Goal: Information Seeking & Learning: Learn about a topic

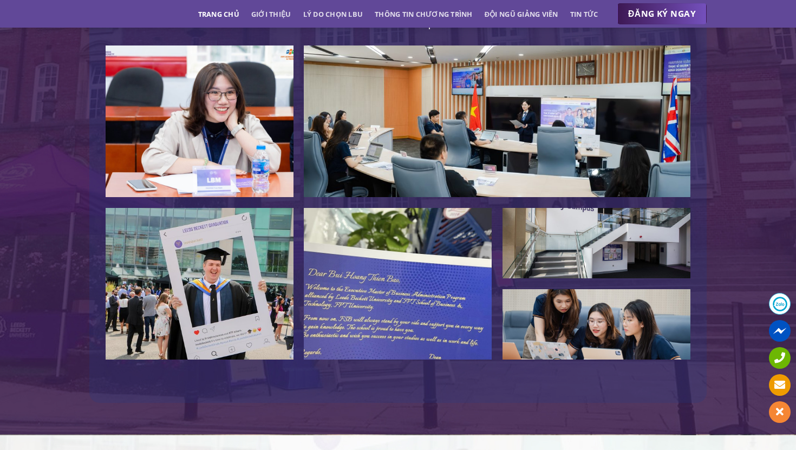
scroll to position [2431, 0]
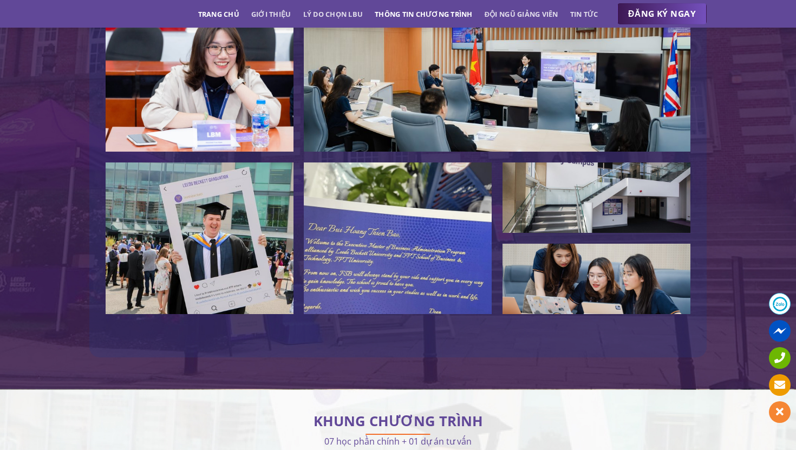
click at [431, 13] on link "Thông tin chương trình" at bounding box center [424, 14] width 98 height 20
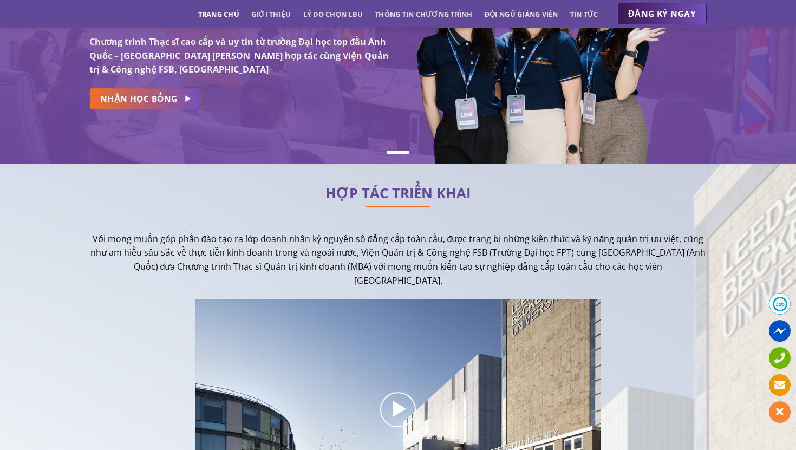
scroll to position [0, 0]
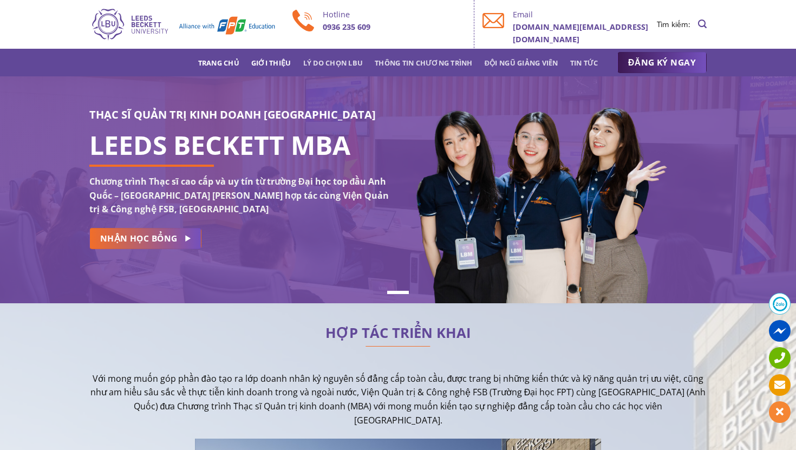
click at [272, 62] on link "Giới thiệu" at bounding box center [271, 63] width 40 height 20
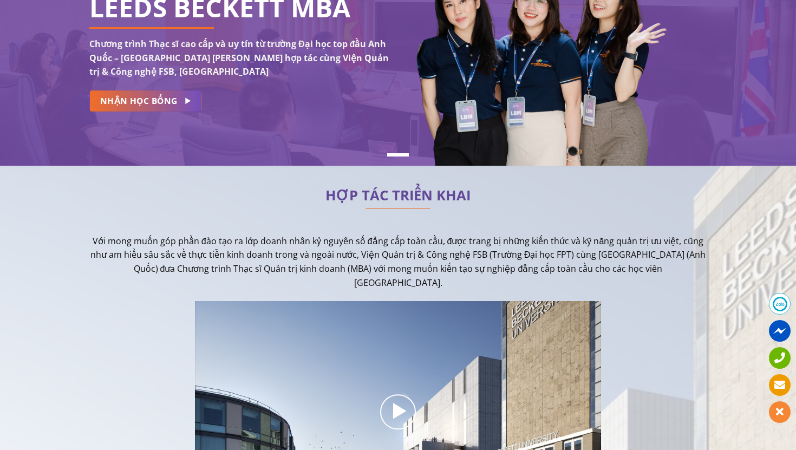
scroll to position [265, 0]
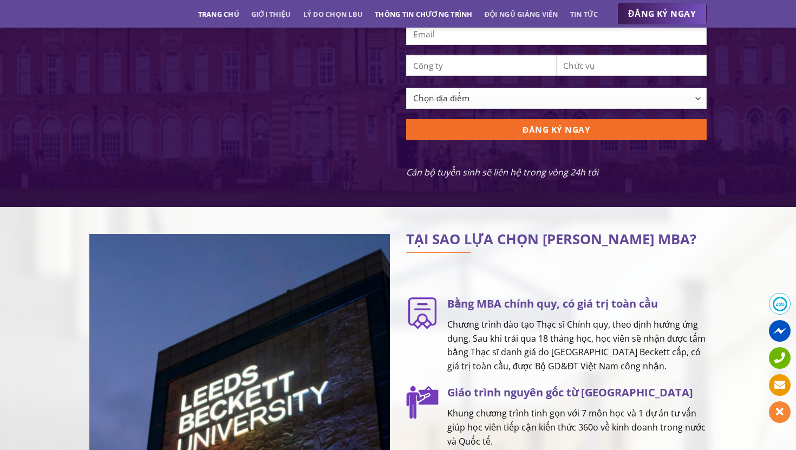
click at [414, 14] on link "Thông tin chương trình" at bounding box center [424, 14] width 98 height 20
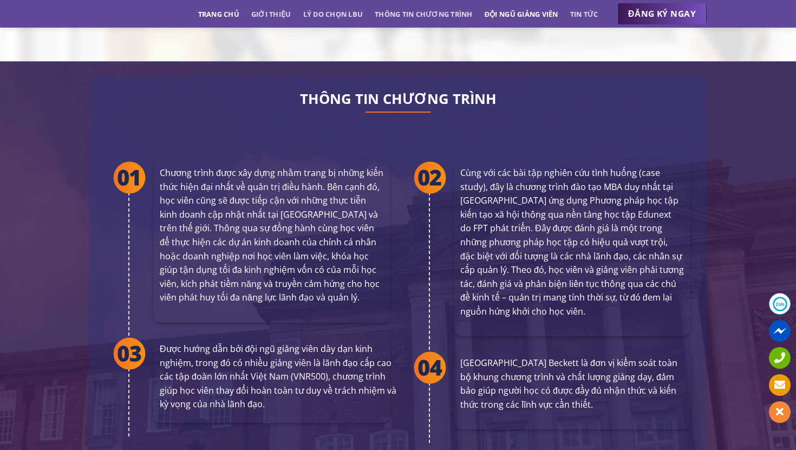
click at [507, 11] on link "Đội ngũ giảng viên" at bounding box center [522, 14] width 74 height 20
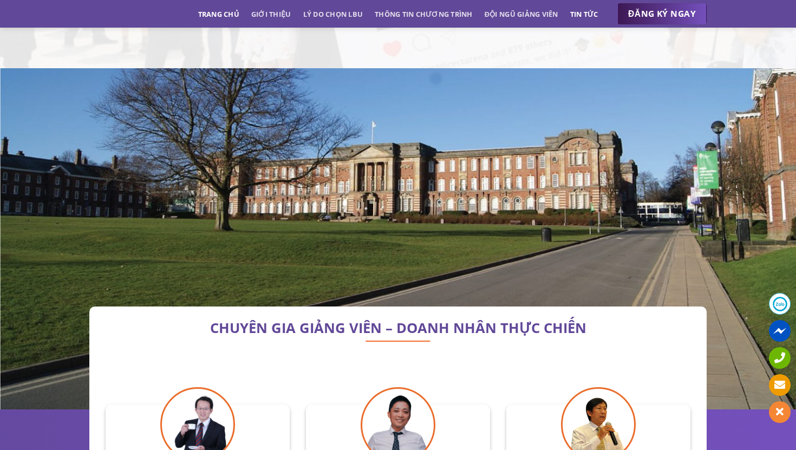
scroll to position [3099, 0]
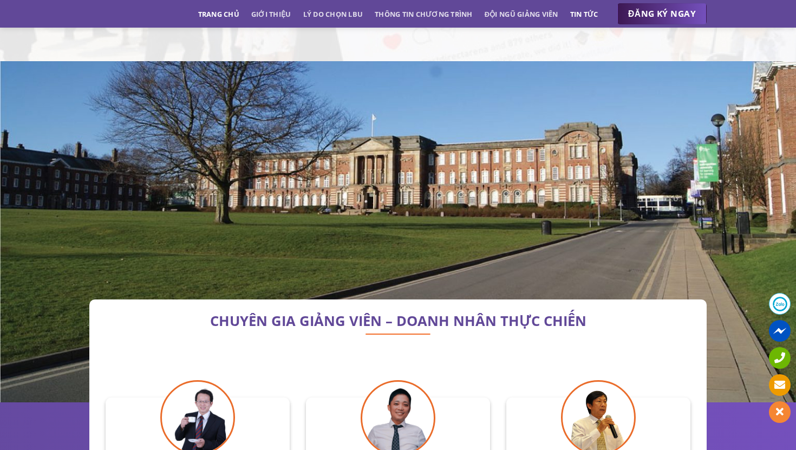
click at [589, 16] on link "Tin tức" at bounding box center [584, 14] width 28 height 20
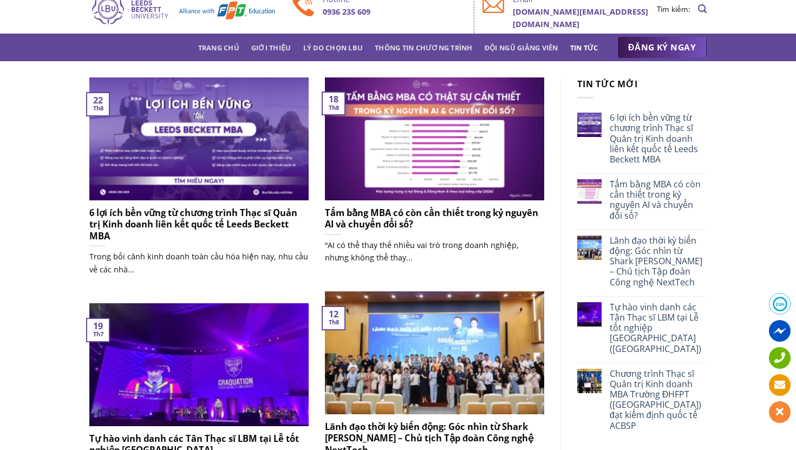
scroll to position [18, 0]
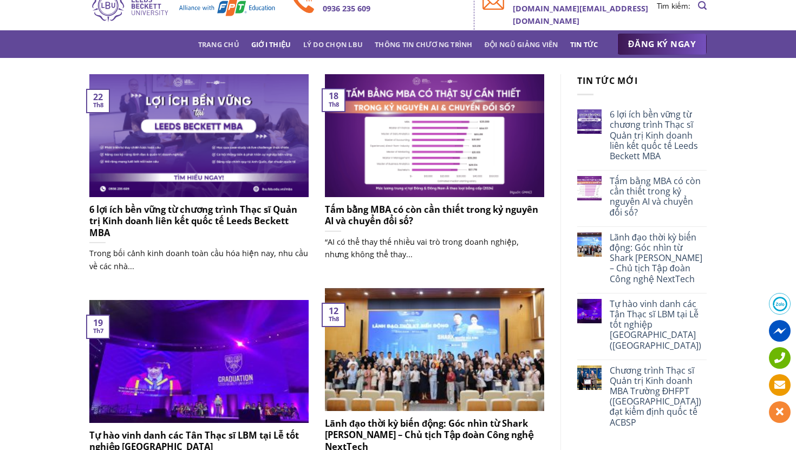
click at [273, 47] on link "Giới thiệu" at bounding box center [271, 45] width 40 height 20
click at [306, 48] on link "Lý do chọn LBU" at bounding box center [333, 45] width 60 height 20
click at [213, 46] on link "Trang chủ" at bounding box center [218, 45] width 41 height 20
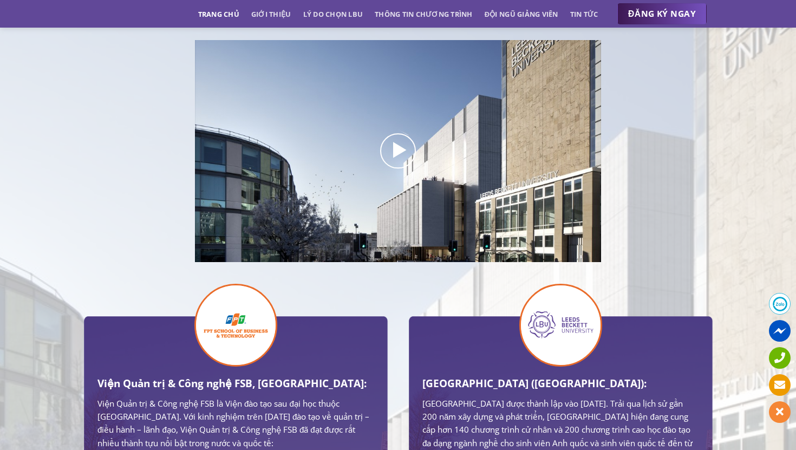
scroll to position [392, 0]
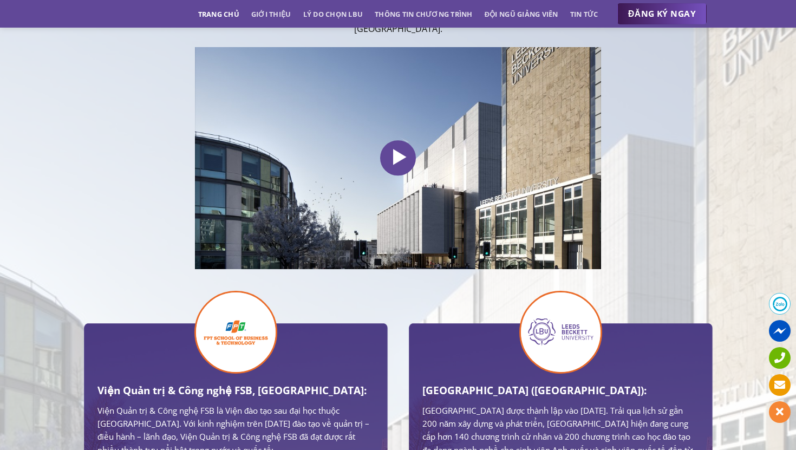
click at [400, 145] on icon at bounding box center [398, 157] width 22 height 25
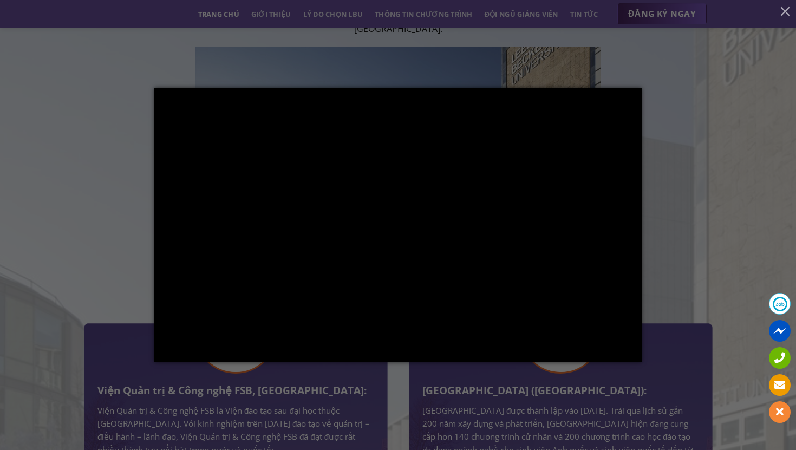
click at [699, 259] on div at bounding box center [398, 225] width 796 height 450
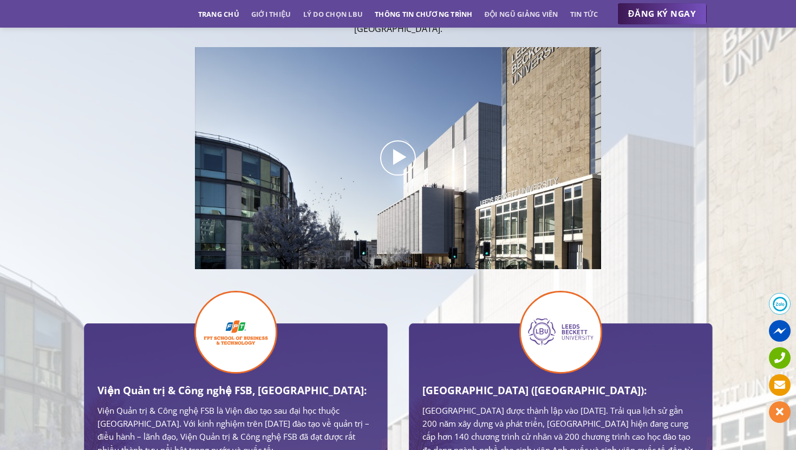
click at [432, 14] on link "Thông tin chương trình" at bounding box center [424, 14] width 98 height 20
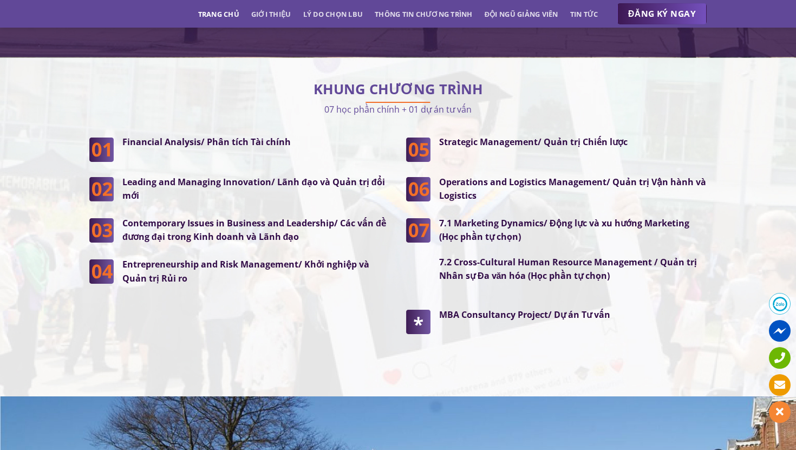
scroll to position [2762, 0]
